Goal: Transaction & Acquisition: Purchase product/service

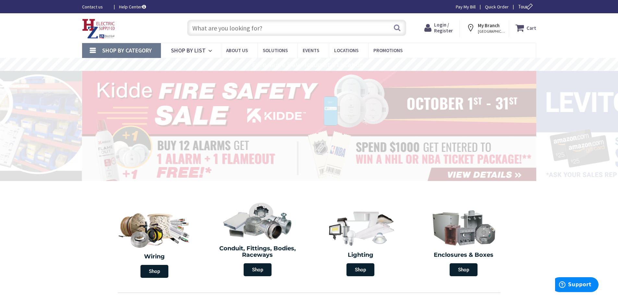
click at [226, 28] on input "text" at bounding box center [296, 28] width 219 height 16
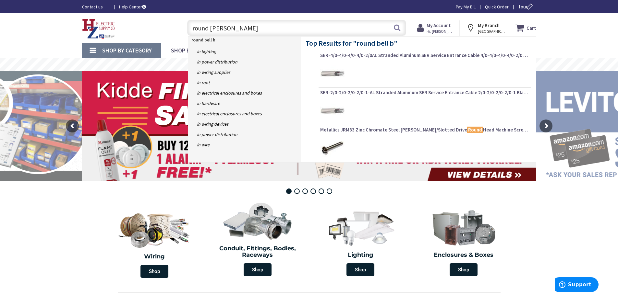
type input "round bell box"
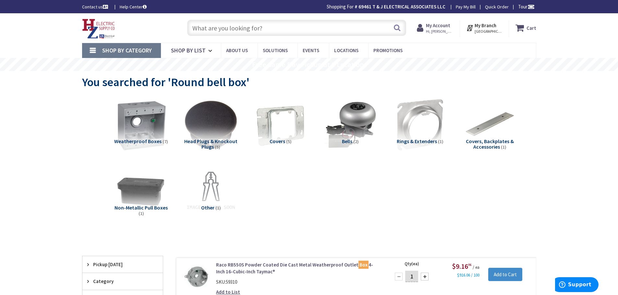
click at [142, 131] on img at bounding box center [141, 125] width 59 height 59
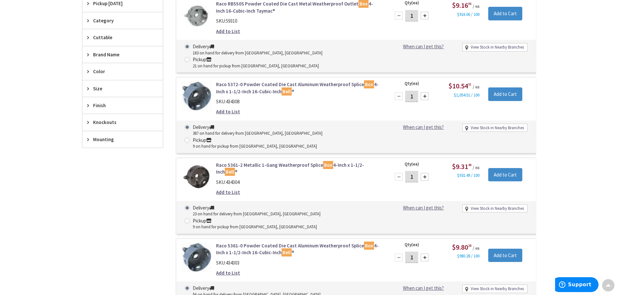
scroll to position [245, 0]
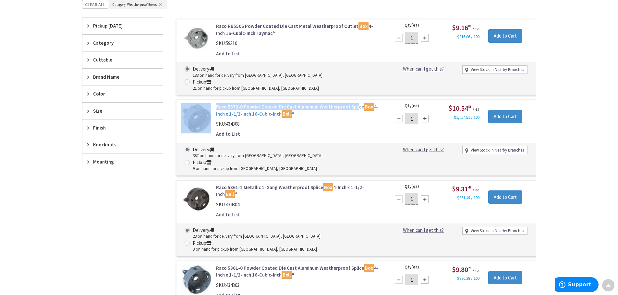
drag, startPoint x: 293, startPoint y: 89, endPoint x: 355, endPoint y: 92, distance: 61.7
click at [355, 100] on div "Raco 5372-0 Powder Coated Die Cast Aluminum Weatherproof Splice Box 4-Inch x 1-…" at bounding box center [356, 138] width 360 height 76
click at [355, 103] on link "Raco 5372-0 Powder Coated Die Cast Aluminum Weatherproof Splice Box 4-Inch x 1-…" at bounding box center [298, 110] width 165 height 14
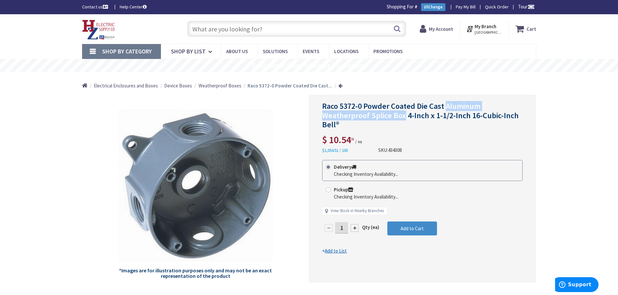
drag, startPoint x: 445, startPoint y: 105, endPoint x: 403, endPoint y: 117, distance: 43.7
click at [403, 117] on span "Raco 5372-0 Powder Coated Die Cast Aluminum Weatherproof Splice Box 4-Inch x 1-…" at bounding box center [420, 115] width 197 height 29
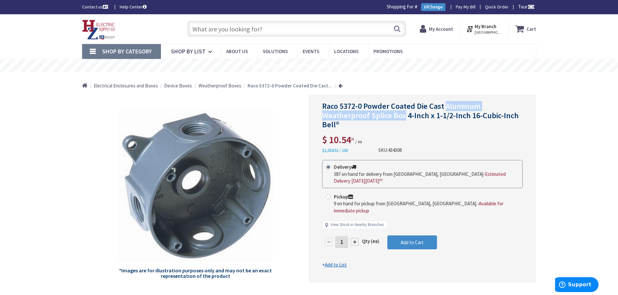
copy span "Aluminum Weatherproof Splice Box"
